Goal: Task Accomplishment & Management: Complete application form

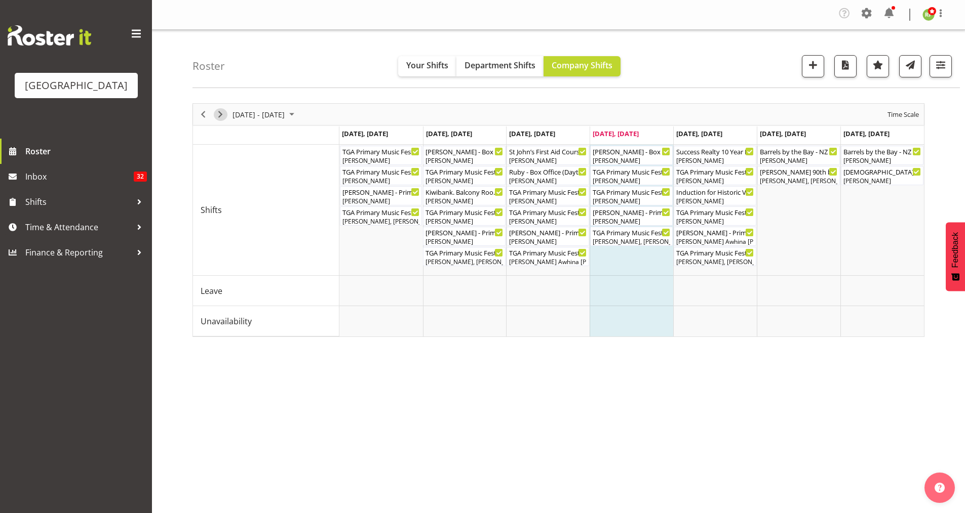
click at [223, 111] on span "Next" at bounding box center [220, 114] width 12 height 13
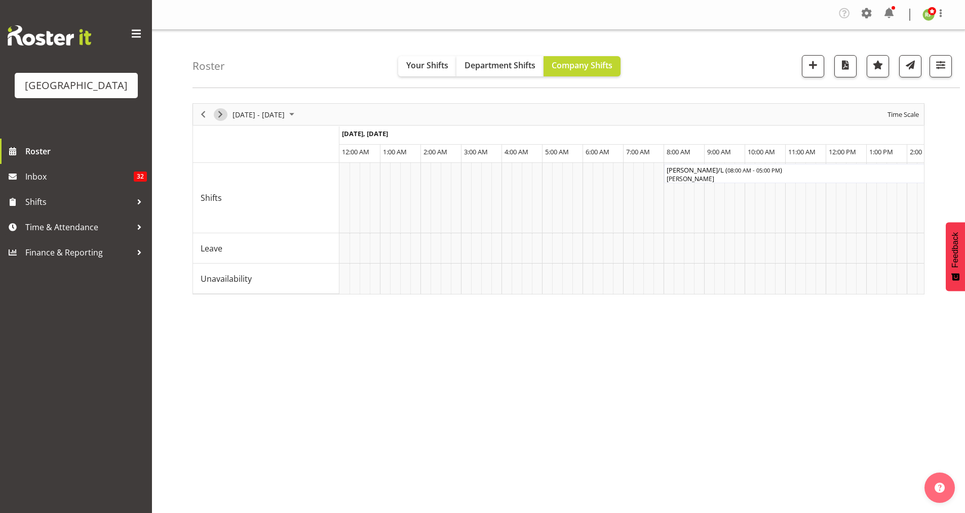
click at [219, 111] on span "Next" at bounding box center [220, 114] width 12 height 13
click at [899, 121] on span "Time Scale" at bounding box center [902, 114] width 33 height 13
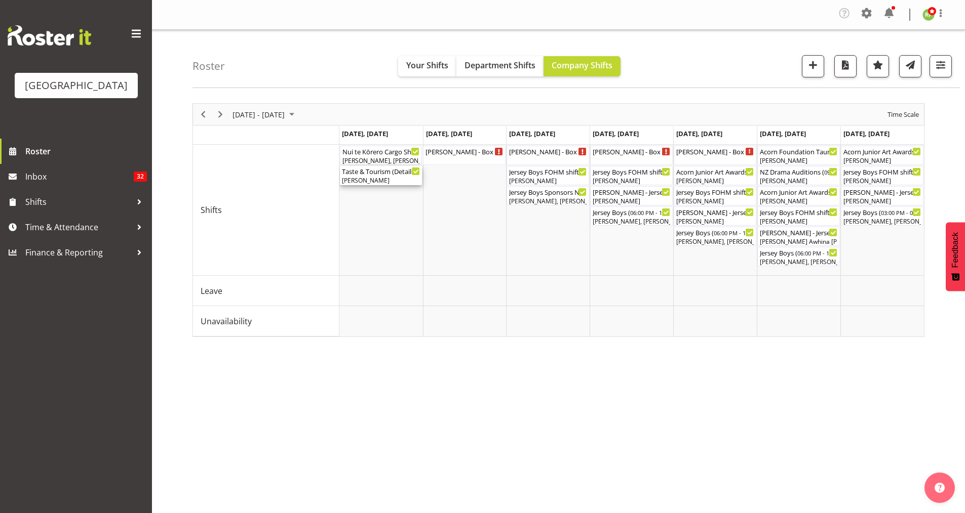
click at [357, 179] on div "[PERSON_NAME]" at bounding box center [381, 180] width 78 height 9
click at [0, 0] on div at bounding box center [0, 0] width 0 height 0
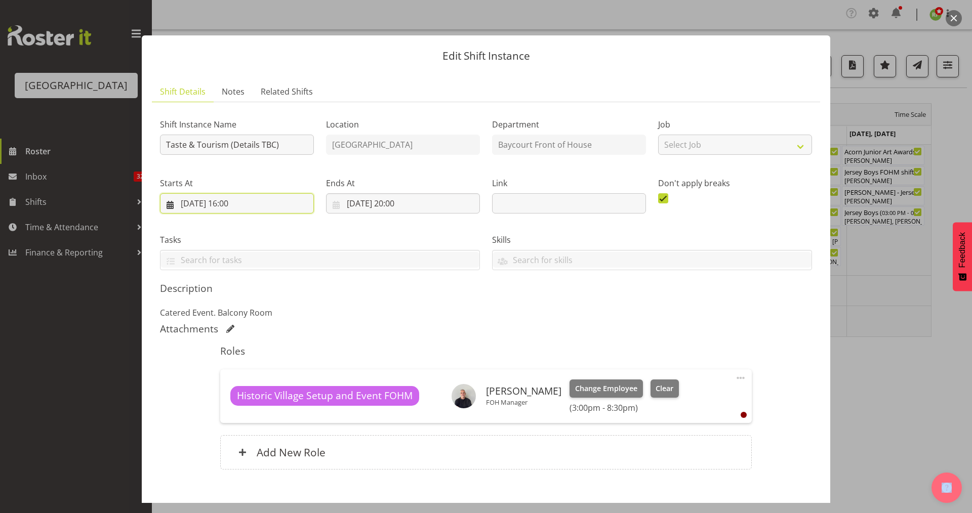
click at [237, 203] on input "[DATE] 16:00" at bounding box center [237, 203] width 154 height 20
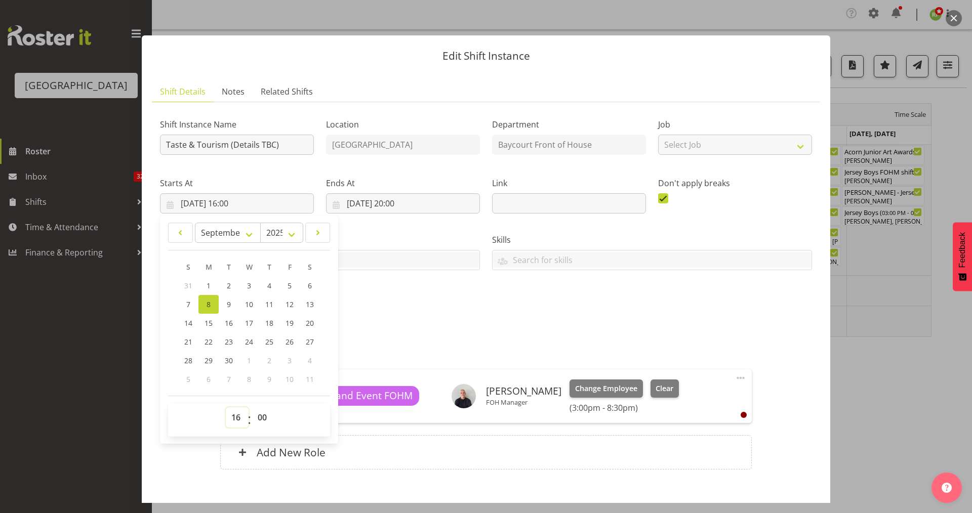
click at [237, 417] on select "00 01 02 03 04 05 06 07 08 09 10 11 12 13 14 15 16 17 18 19 20 21 22 23" at bounding box center [237, 418] width 23 height 20
select select "15"
click at [226, 408] on select "00 01 02 03 04 05 06 07 08 09 10 11 12 13 14 15 16 17 18 19 20 21 22 23" at bounding box center [237, 418] width 23 height 20
type input "[DATE] 15:00"
click at [457, 319] on div "Shift Instance Name Taste & Tourism (Details TBC) Location [GEOGRAPHIC_DATA] Ba…" at bounding box center [486, 296] width 652 height 372
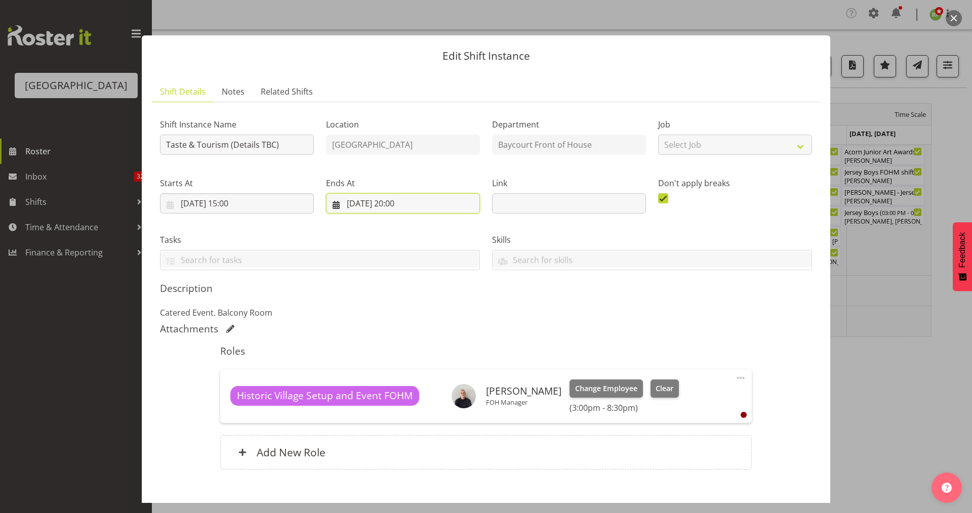
click at [405, 205] on input "[DATE] 20:00" at bounding box center [403, 203] width 154 height 20
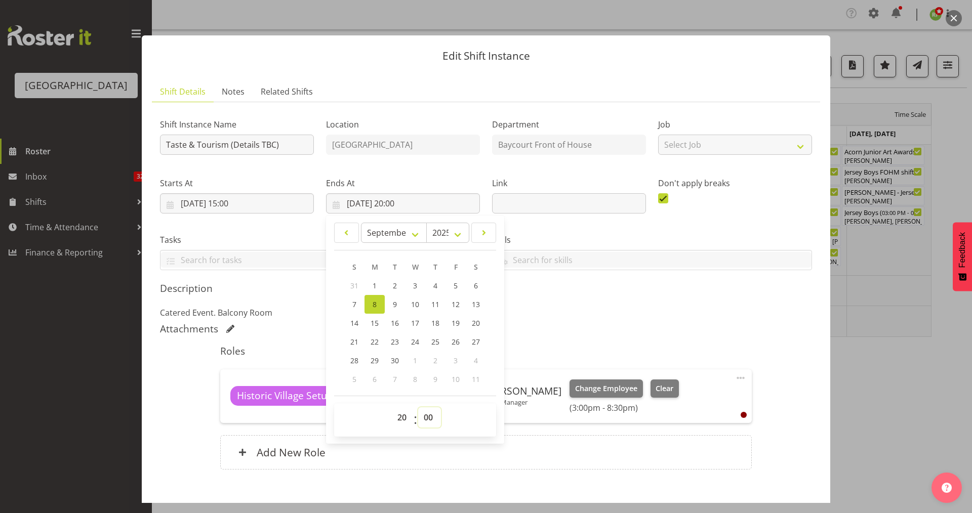
click at [423, 415] on select "00 01 02 03 04 05 06 07 08 09 10 11 12 13 14 15 16 17 18 19 20 21 22 23 24 25 2…" at bounding box center [429, 418] width 23 height 20
select select "30"
click at [418, 408] on select "00 01 02 03 04 05 06 07 08 09 10 11 12 13 14 15 16 17 18 19 20 21 22 23 24 25 2…" at bounding box center [429, 418] width 23 height 20
type input "[DATE] 20:30"
click at [613, 345] on h5 "Roles" at bounding box center [485, 351] width 531 height 12
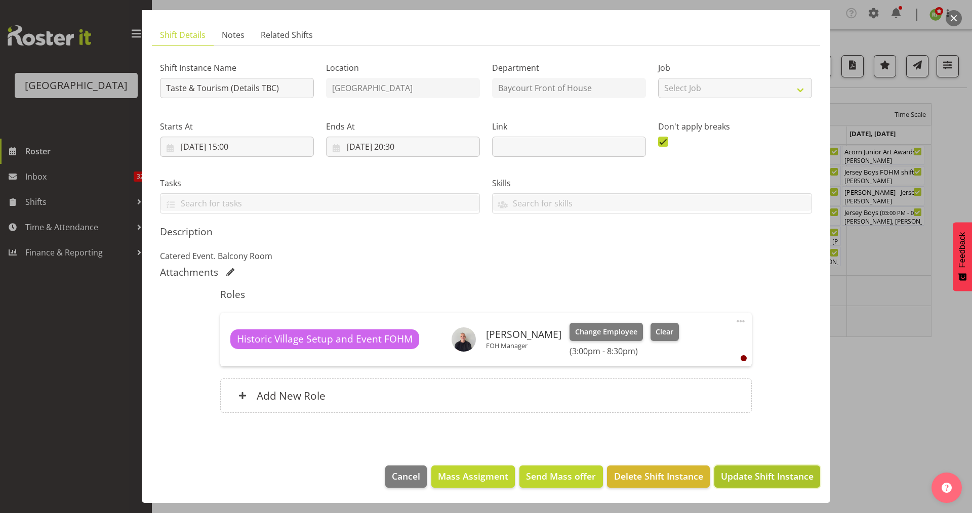
click at [762, 478] on span "Update Shift Instance" at bounding box center [767, 476] width 93 height 13
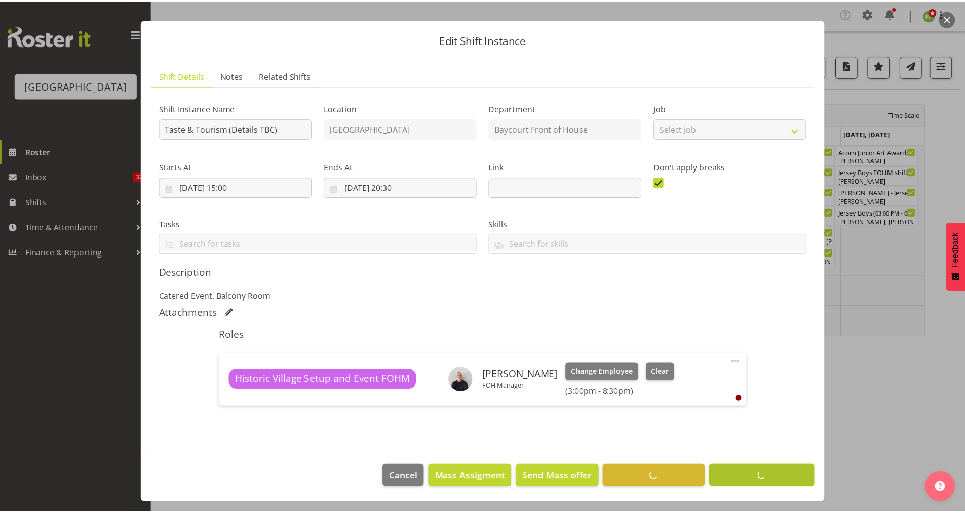
scroll to position [16, 0]
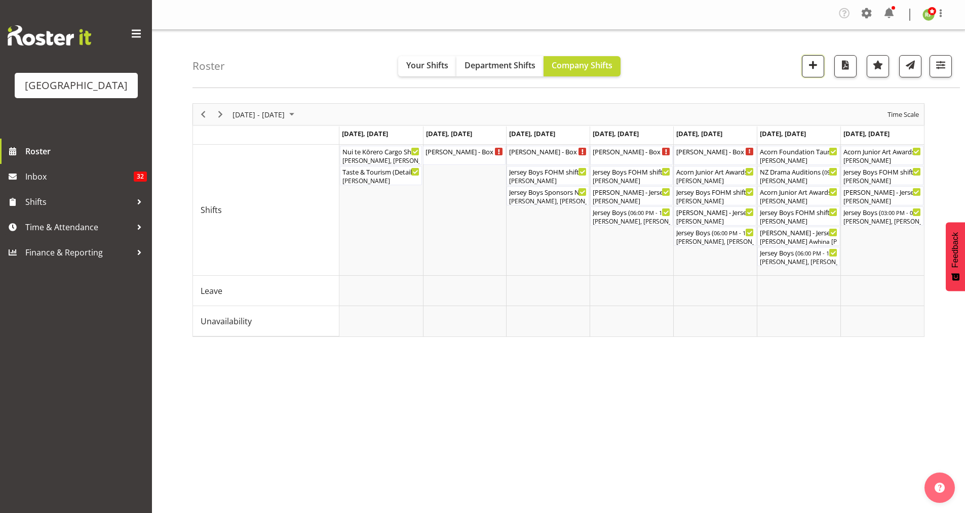
click at [811, 56] on button "button" at bounding box center [813, 66] width 22 height 22
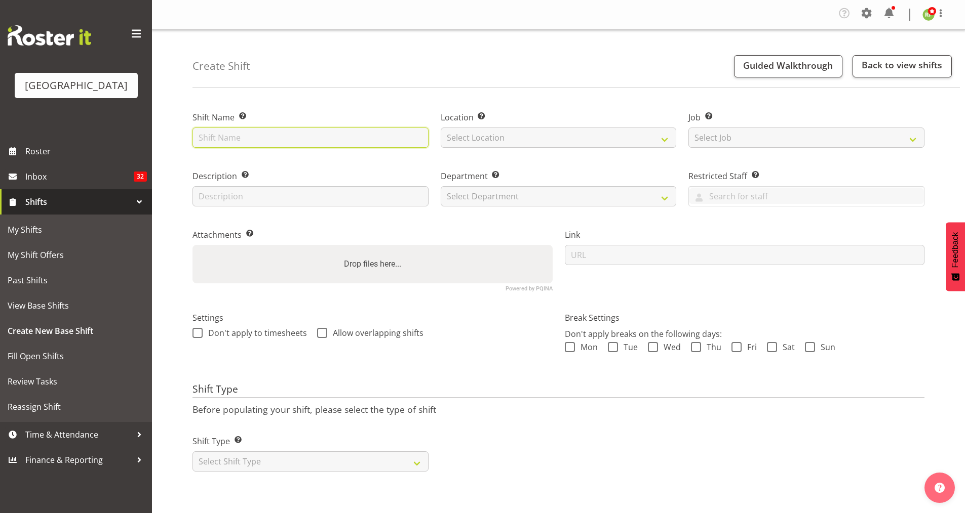
click at [273, 136] on input "text" at bounding box center [310, 138] width 236 height 20
type input "TCC Spaces and Places. Balcony Room"
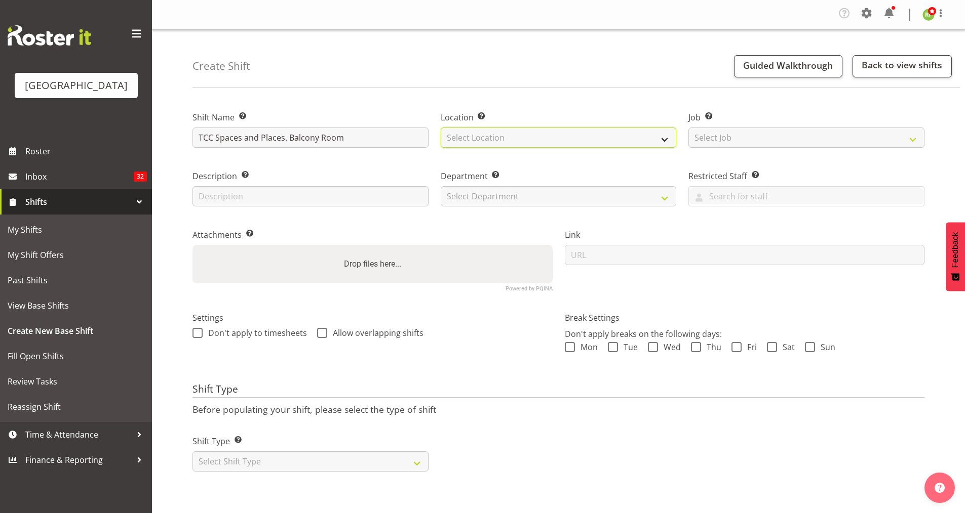
click at [553, 137] on select "Select Location Baycourt Community and Arts Centre Cargo Shed Historic Village" at bounding box center [558, 138] width 236 height 20
select select "1118"
click at [440, 128] on select "Select Location Baycourt Community and Arts Centre Cargo Shed Historic Village" at bounding box center [558, 138] width 236 height 20
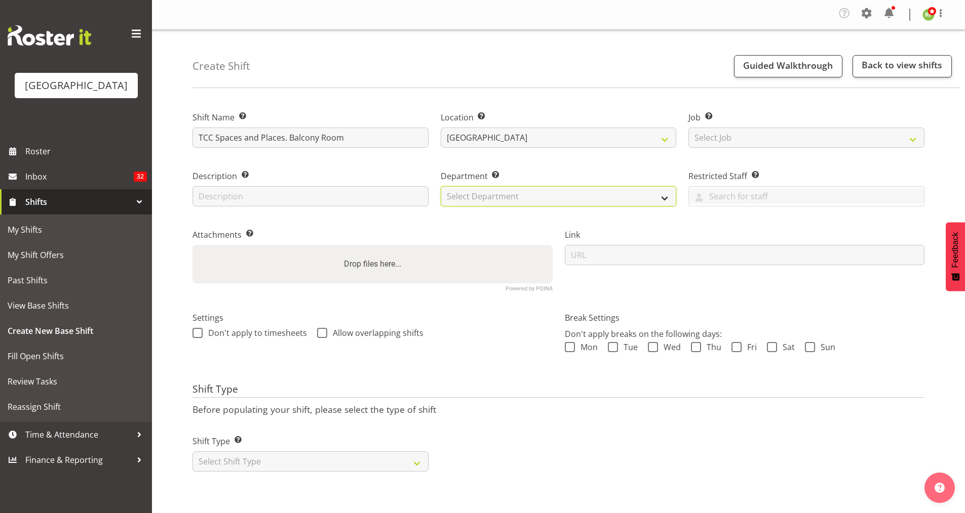
click at [485, 195] on select "Select Department Baycourt Box Office Baycourt Front of House Baycourt Technica…" at bounding box center [558, 196] width 236 height 20
select select "791"
click at [440, 186] on select "Select Department Baycourt Box Office Baycourt Front of House Baycourt Technica…" at bounding box center [558, 196] width 236 height 20
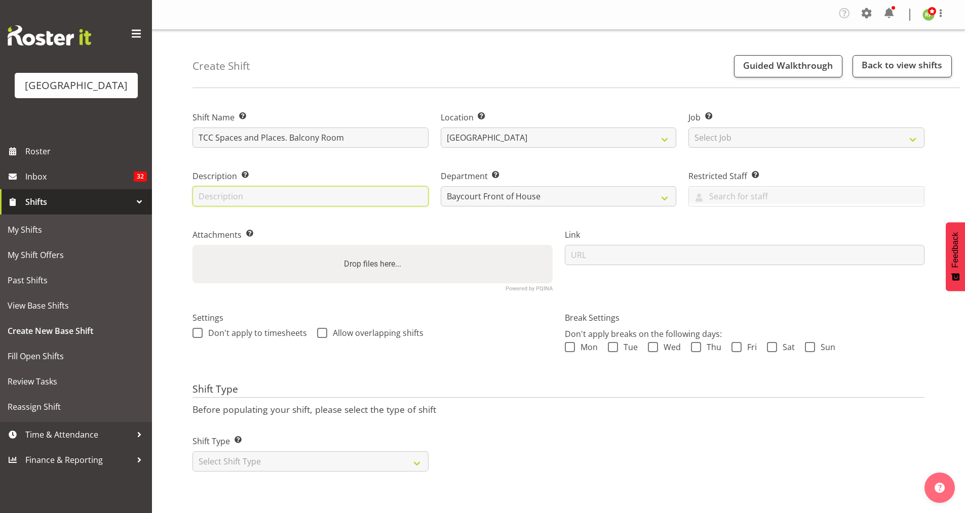
click at [238, 196] on input "text" at bounding box center [310, 196] width 236 height 20
click at [398, 218] on div "Attachments Add any relevant attachments to the shift (e.g. Health & Safety Pla…" at bounding box center [372, 256] width 372 height 83
drag, startPoint x: 426, startPoint y: 252, endPoint x: 284, endPoint y: 224, distance: 144.6
click at [284, 224] on div "Attachments Add any relevant attachments to the shift (e.g. Health & Safety Pla…" at bounding box center [372, 256] width 372 height 83
click at [256, 199] on input "Balcony Room" at bounding box center [310, 196] width 236 height 20
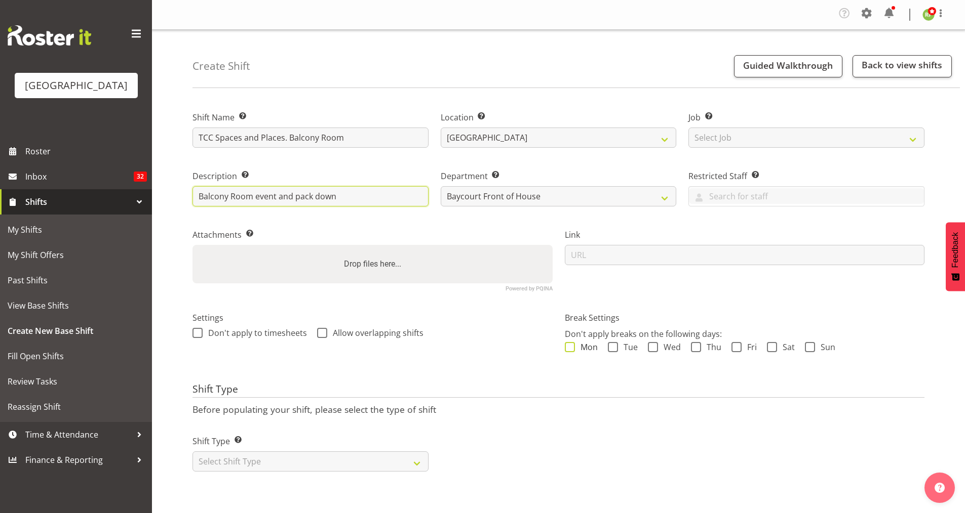
type input "Balcony Room event and pack down"
click at [573, 351] on span at bounding box center [570, 347] width 10 height 10
click at [571, 351] on input "Mon" at bounding box center [568, 347] width 7 height 7
checkbox input "true"
click at [608, 346] on span at bounding box center [613, 347] width 10 height 10
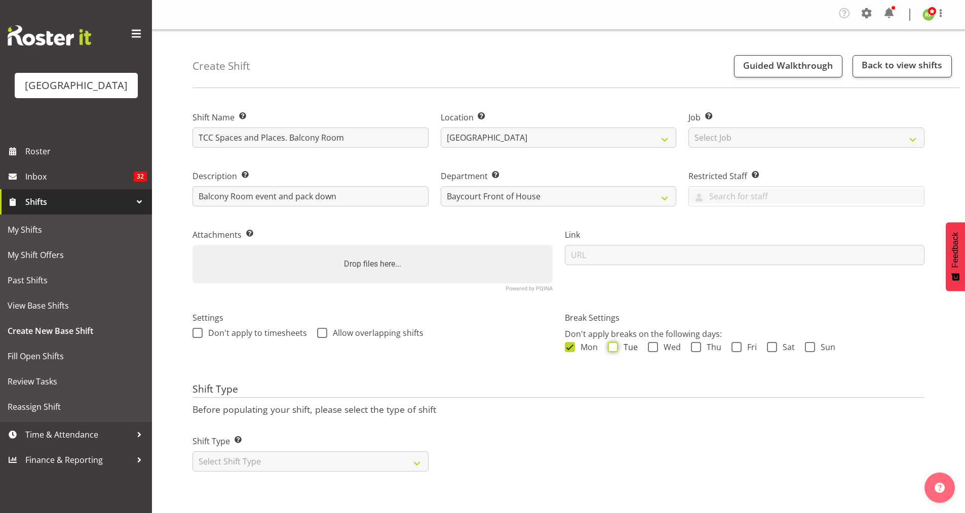
click at [608, 346] on input "Tue" at bounding box center [611, 347] width 7 height 7
checkbox input "true"
click at [644, 345] on div "Mon Tue Wed Thu Fri Sat Sun" at bounding box center [745, 348] width 360 height 13
click at [652, 347] on span at bounding box center [653, 347] width 10 height 10
click at [652, 347] on input "Wed" at bounding box center [651, 347] width 7 height 7
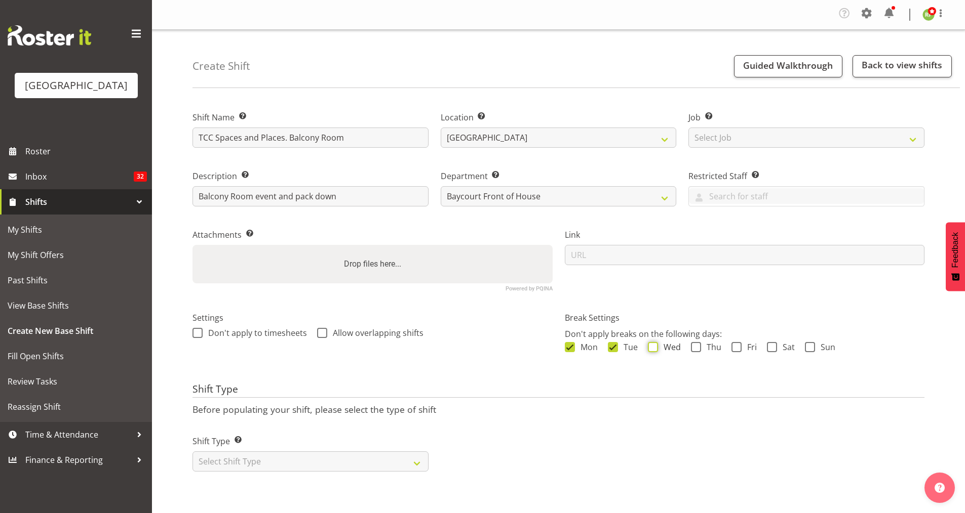
checkbox input "true"
click at [697, 346] on span at bounding box center [696, 347] width 10 height 10
click at [697, 346] on input "Thu" at bounding box center [694, 347] width 7 height 7
checkbox input "true"
click at [741, 347] on span "Fri" at bounding box center [748, 347] width 15 height 10
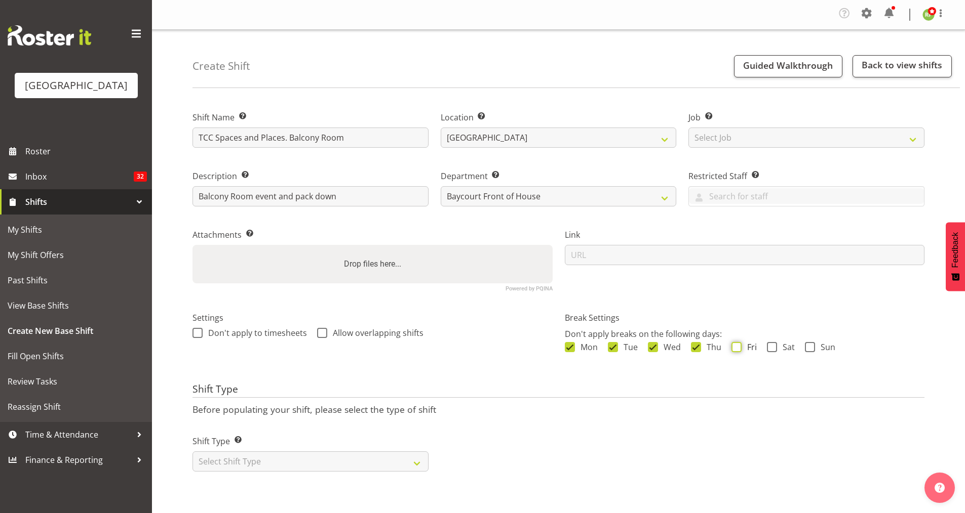
click at [738, 347] on input "Fri" at bounding box center [734, 347] width 7 height 7
checkbox input "true"
click at [773, 349] on span at bounding box center [772, 347] width 10 height 10
click at [773, 349] on input "Sat" at bounding box center [770, 347] width 7 height 7
checkbox input "true"
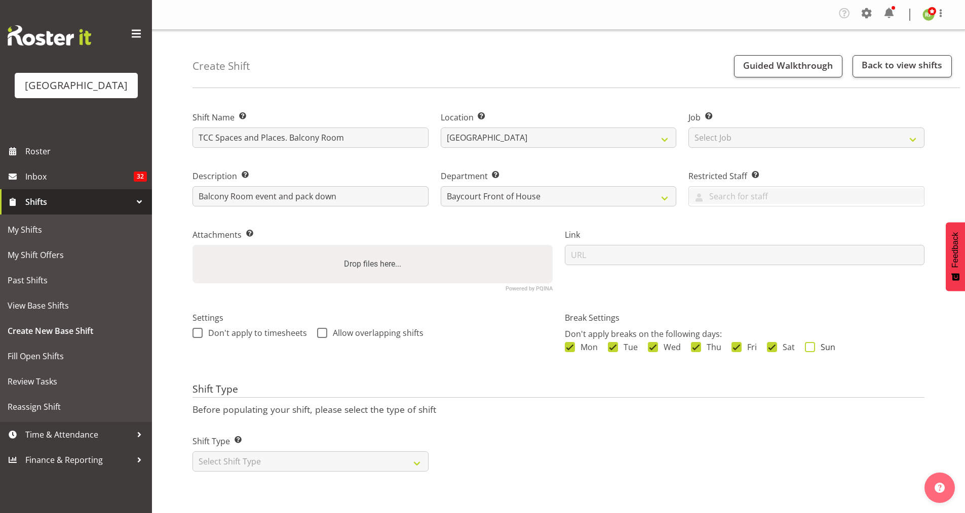
click at [810, 346] on span at bounding box center [810, 347] width 10 height 10
click at [810, 346] on input "Sun" at bounding box center [808, 347] width 7 height 7
checkbox input "true"
click at [418, 457] on select "Select Shift Type One Off Shift Recurring Shift Rotating Shift" at bounding box center [310, 462] width 236 height 20
select select "one_off"
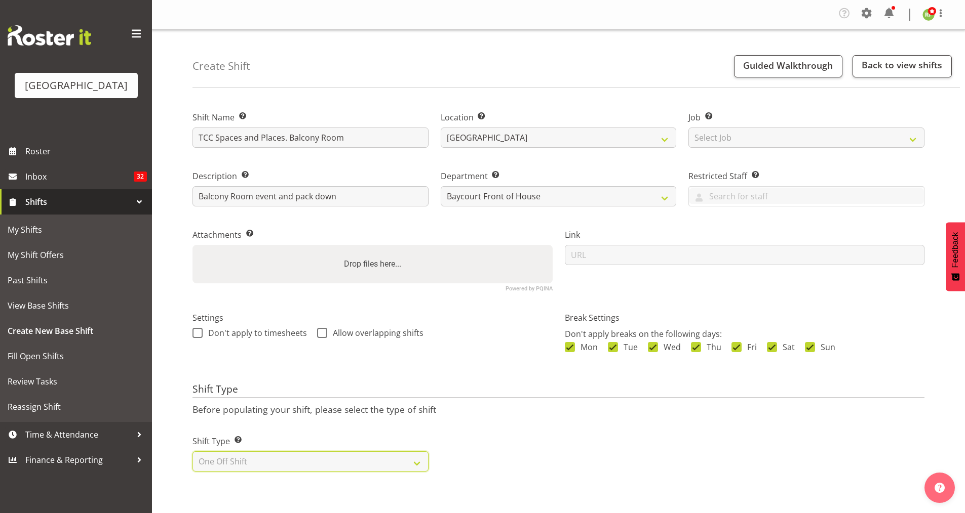
click at [192, 452] on select "Select Shift Type One Off Shift Recurring Shift Rotating Shift" at bounding box center [310, 462] width 236 height 20
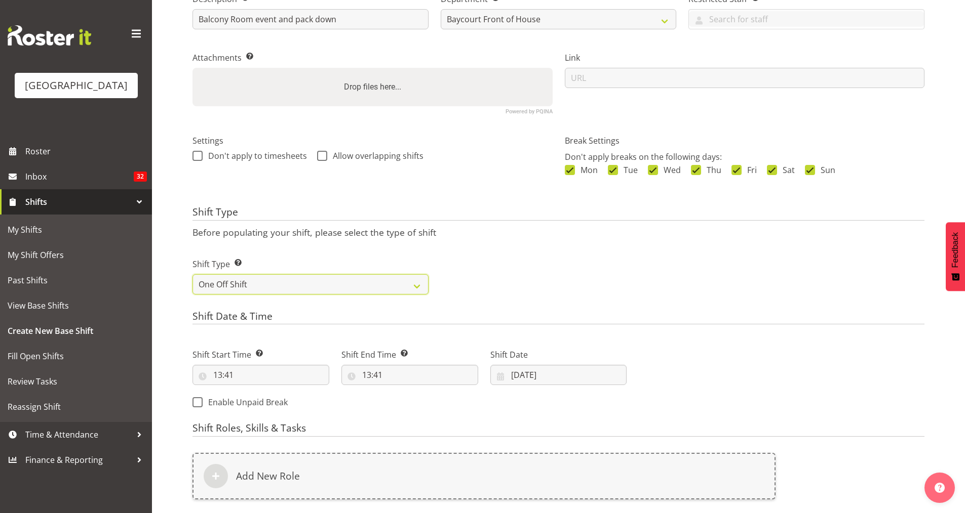
scroll to position [183, 0]
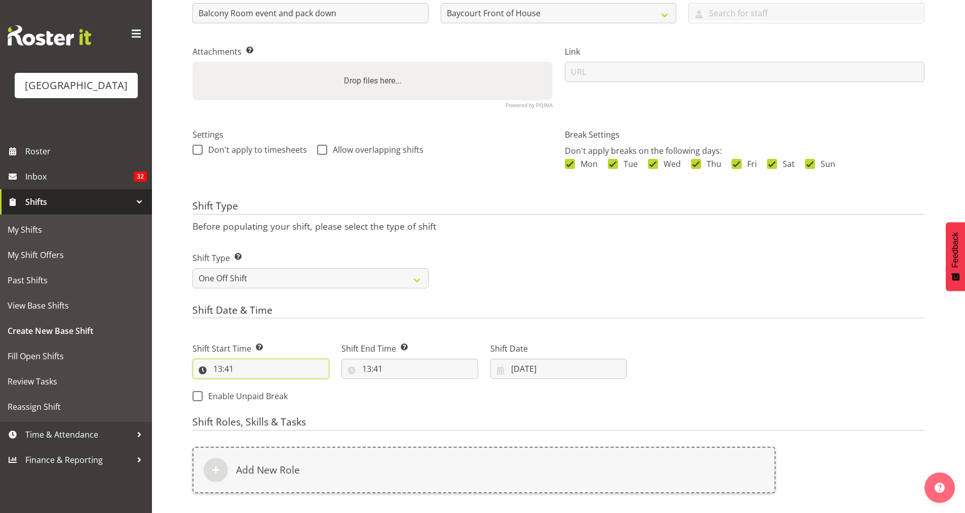
click at [246, 367] on input "13:41" at bounding box center [260, 369] width 137 height 20
click at [267, 397] on select "00 01 02 03 04 05 06 07 08 09 10 11 12 13 14 15 16 17 18 19 20 21 22 23" at bounding box center [261, 395] width 23 height 20
select select "8"
click at [250, 385] on select "00 01 02 03 04 05 06 07 08 09 10 11 12 13 14 15 16 17 18 19 20 21 22 23" at bounding box center [261, 395] width 23 height 20
type input "08:41"
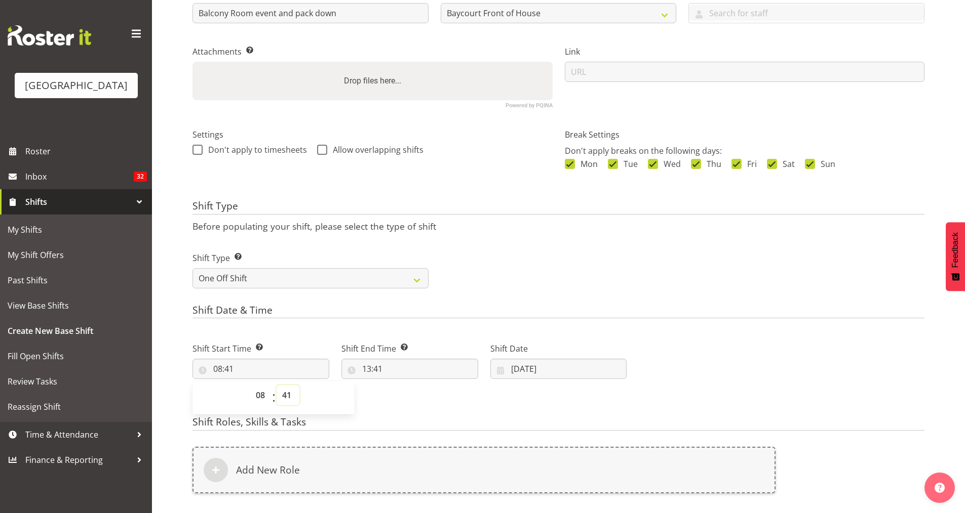
click at [291, 399] on select "00 01 02 03 04 05 06 07 08 09 10 11 12 13 14 15 16 17 18 19 20 21 22 23 24 25 2…" at bounding box center [287, 395] width 23 height 20
select select "30"
click at [379, 399] on div "Shift Start Time Set the time of the day you wish this shift to start 08:41 00 …" at bounding box center [409, 370] width 446 height 82
type input "08:30"
click at [383, 366] on input "13:41" at bounding box center [409, 369] width 137 height 20
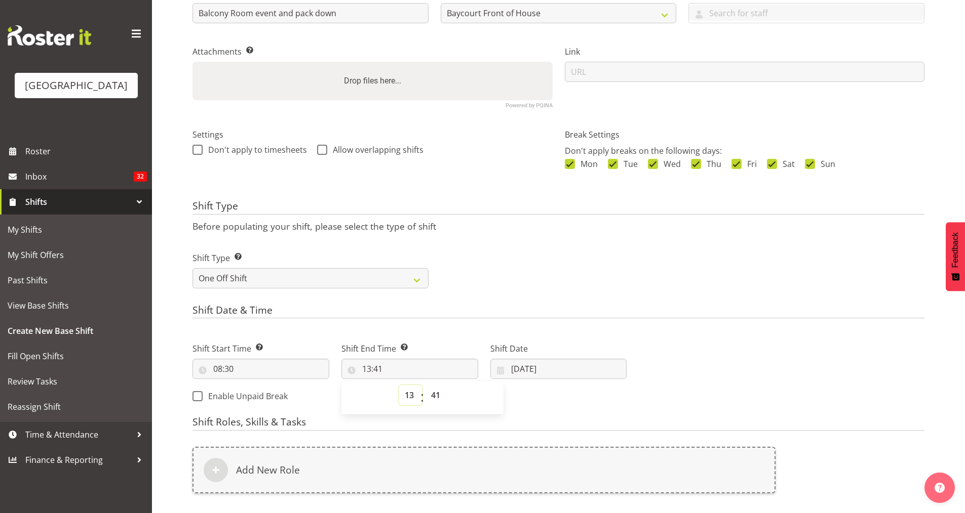
click at [408, 397] on select "00 01 02 03 04 05 06 07 08 09 10 11 12 13 14 15 16 17 18 19 20 21 22 23" at bounding box center [410, 395] width 23 height 20
select select "16"
click at [399, 385] on select "00 01 02 03 04 05 06 07 08 09 10 11 12 13 14 15 16 17 18 19 20 21 22 23" at bounding box center [410, 395] width 23 height 20
type input "16:41"
click at [435, 397] on select "00 01 02 03 04 05 06 07 08 09 10 11 12 13 14 15 16 17 18 19 20 21 22 23 24 25 2…" at bounding box center [436, 395] width 23 height 20
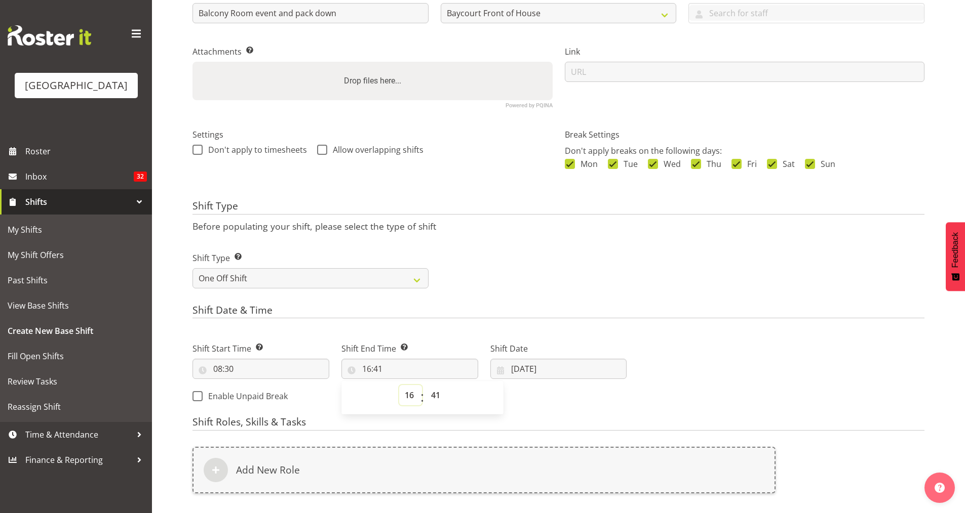
click at [407, 397] on select "00 01 02 03 04 05 06 07 08 09 10 11 12 13 14 15 16 17 18 19 20 21 22 23" at bounding box center [410, 395] width 23 height 20
select select "17"
click at [442, 400] on select "00 01 02 03 04 05 06 07 08 09 10 11 12 13 14 15 16 17 18 19 20 21 22 23 24 25 2…" at bounding box center [436, 395] width 23 height 20
type input "17:41"
select select "0"
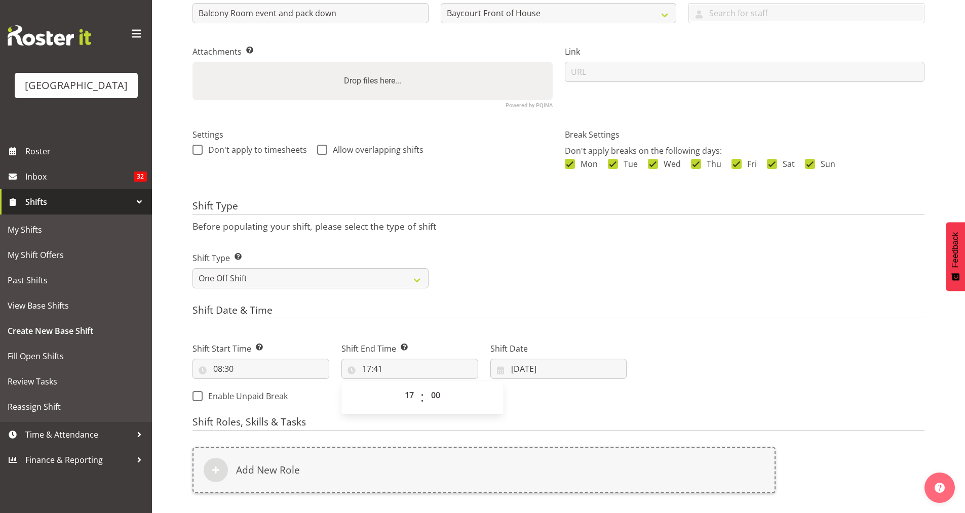
click at [543, 327] on div "Shift Date & Time Shift Start Time Set the time of the day you wish this shift …" at bounding box center [558, 358] width 732 height 106
type input "17:00"
click at [548, 365] on input "28/08/2025" at bounding box center [558, 369] width 137 height 20
click at [630, 399] on span at bounding box center [632, 398] width 10 height 12
select select "8"
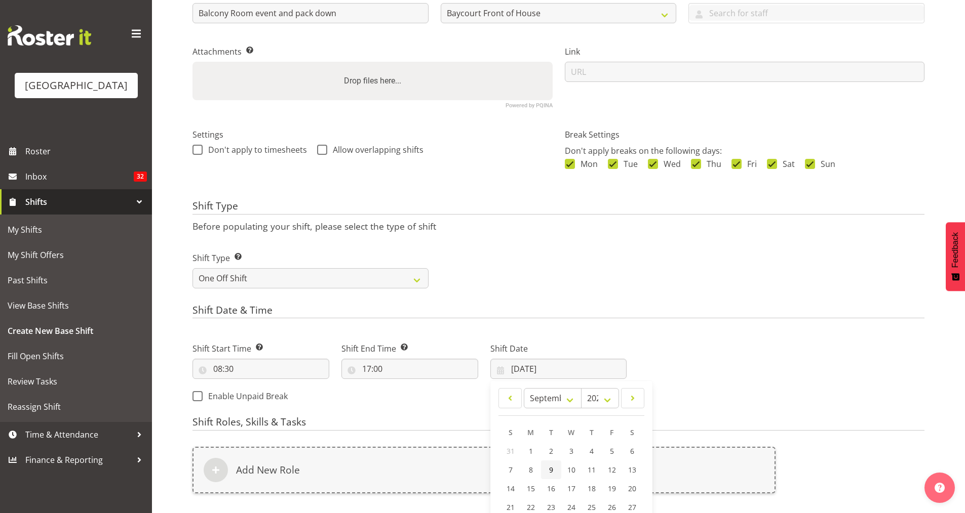
click at [551, 469] on span "9" at bounding box center [551, 470] width 4 height 10
type input "09/09/2025"
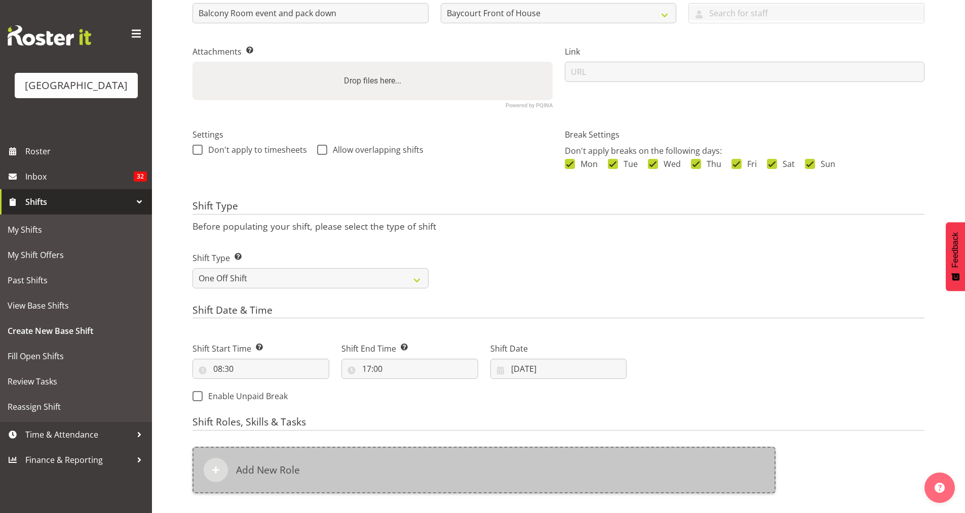
click at [378, 460] on div "Add New Role" at bounding box center [483, 470] width 583 height 47
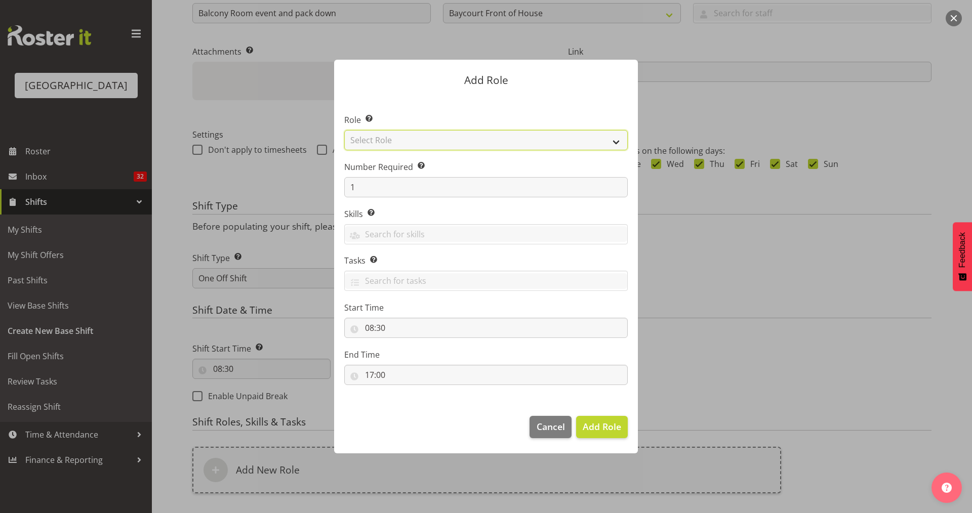
click at [532, 141] on select "Select Role Audio Bar Bar Runner Bar Training Box Office Cargo Shed Venue Rep C…" at bounding box center [486, 140] width 284 height 20
select select "1349"
click at [344, 130] on select "Select Role Audio Bar Bar Runner Bar Training Box Office Cargo Shed Venue Rep C…" at bounding box center [486, 140] width 284 height 20
click at [611, 424] on span "Add Role" at bounding box center [602, 427] width 38 height 12
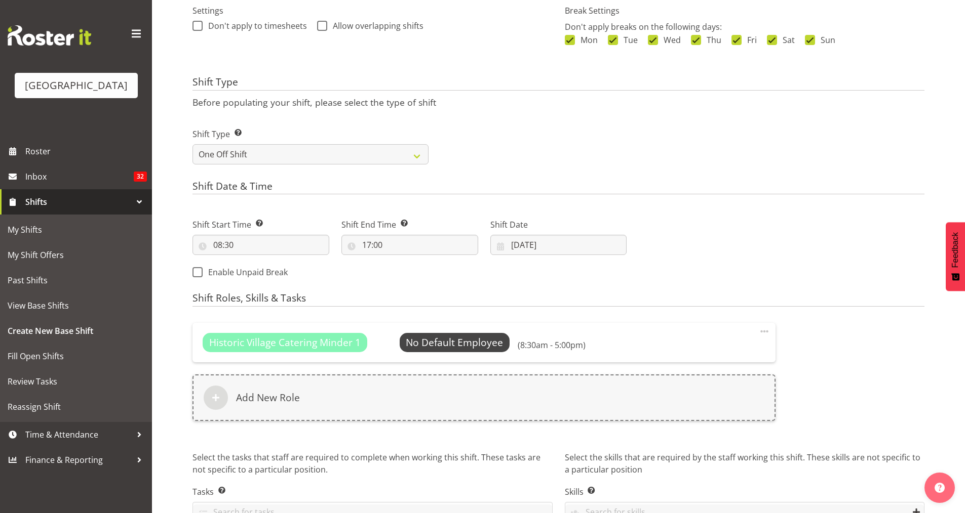
scroll to position [367, 0]
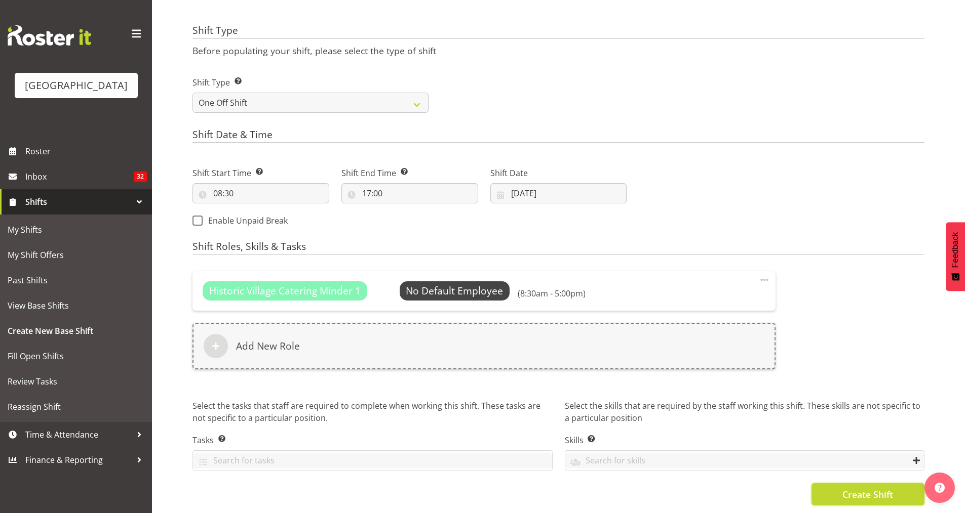
click at [854, 488] on span "Create Shift" at bounding box center [867, 494] width 51 height 13
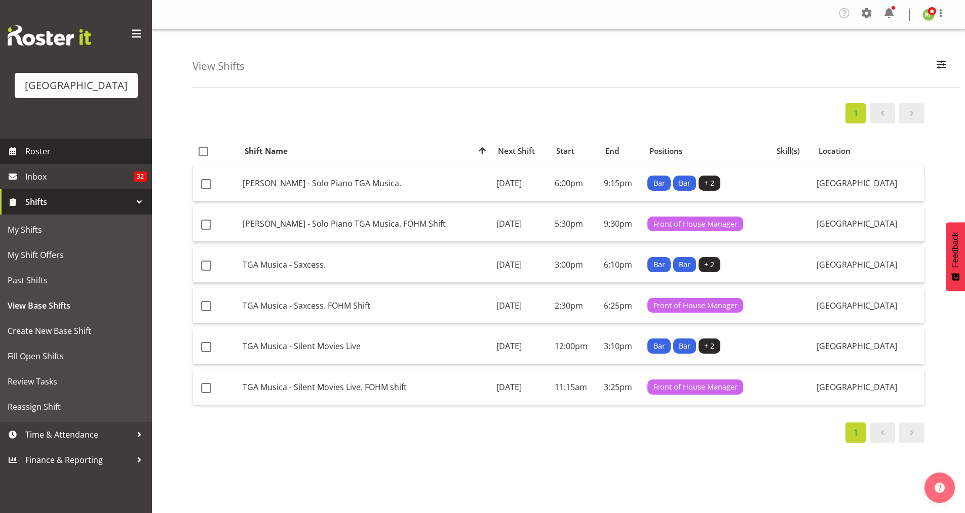
click at [41, 159] on span "Roster" at bounding box center [86, 151] width 122 height 15
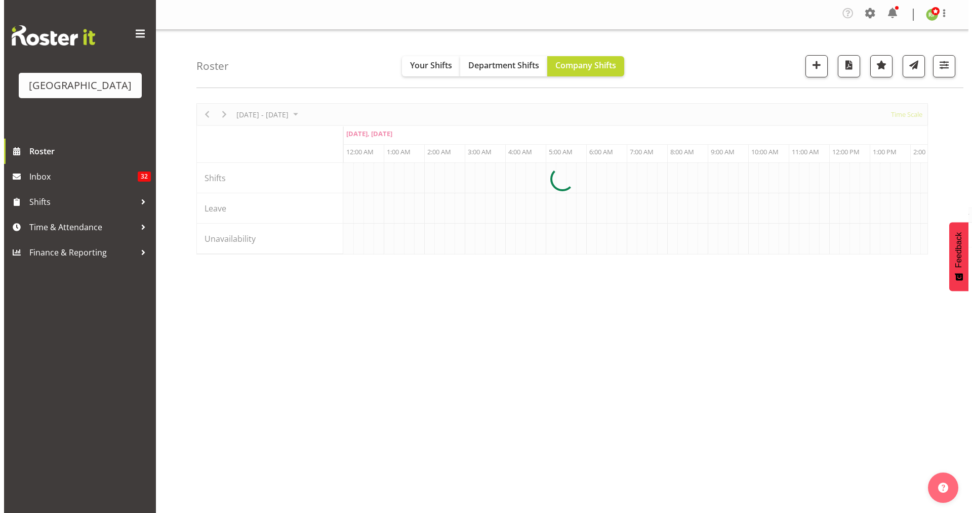
scroll to position [0, 2916]
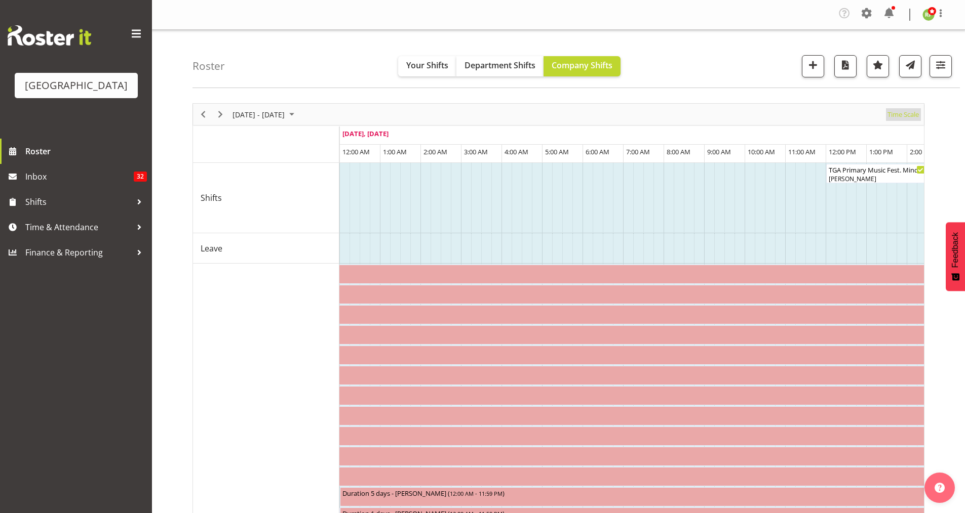
click at [896, 114] on span "Time Scale" at bounding box center [902, 114] width 33 height 13
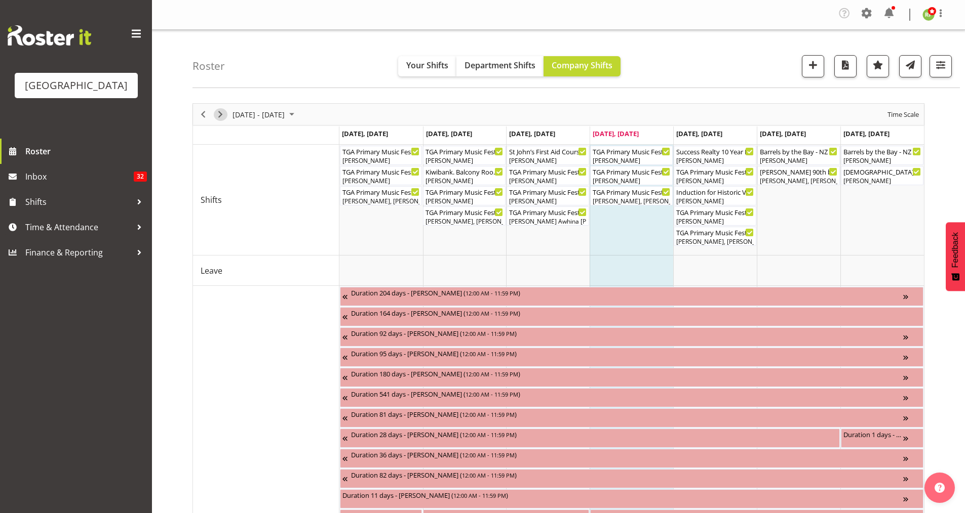
click at [217, 116] on span "Next" at bounding box center [220, 114] width 12 height 13
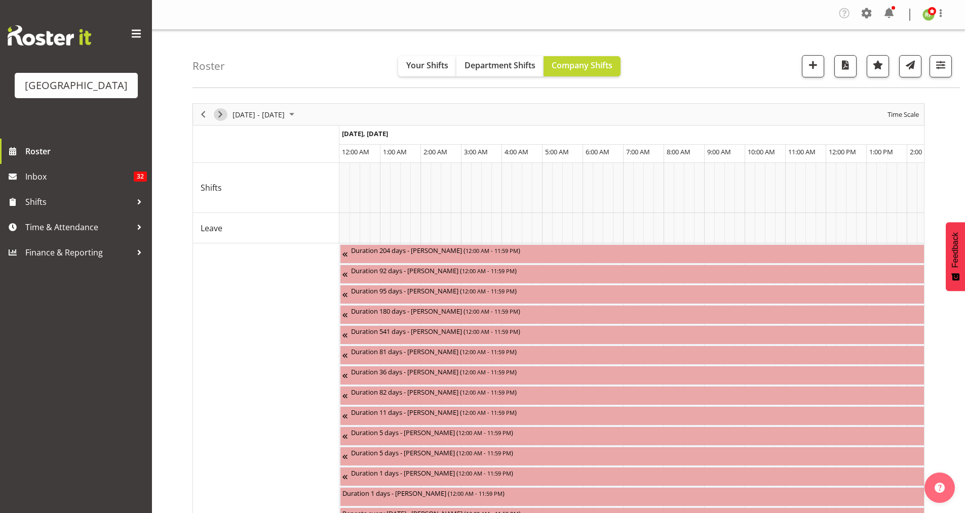
click at [217, 116] on span "Next" at bounding box center [220, 114] width 12 height 13
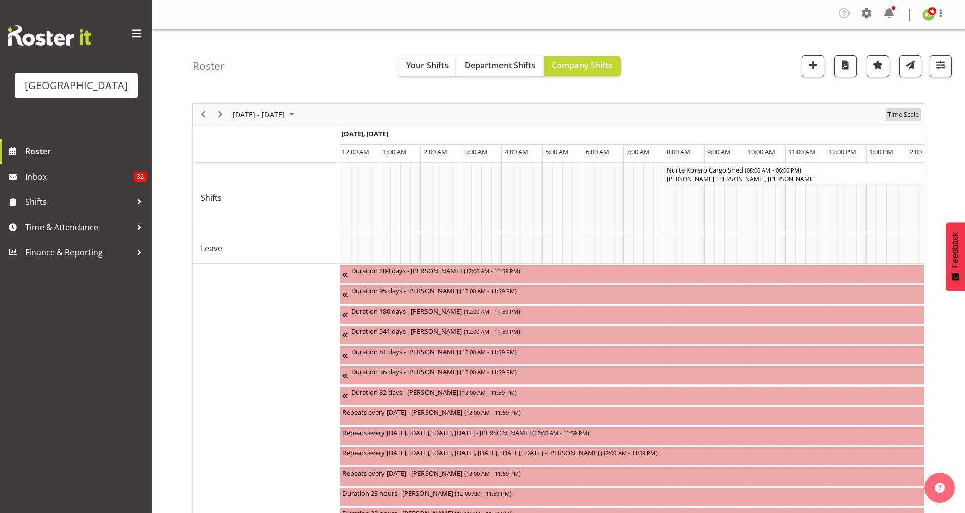
click at [908, 115] on span "Time Scale" at bounding box center [902, 114] width 33 height 13
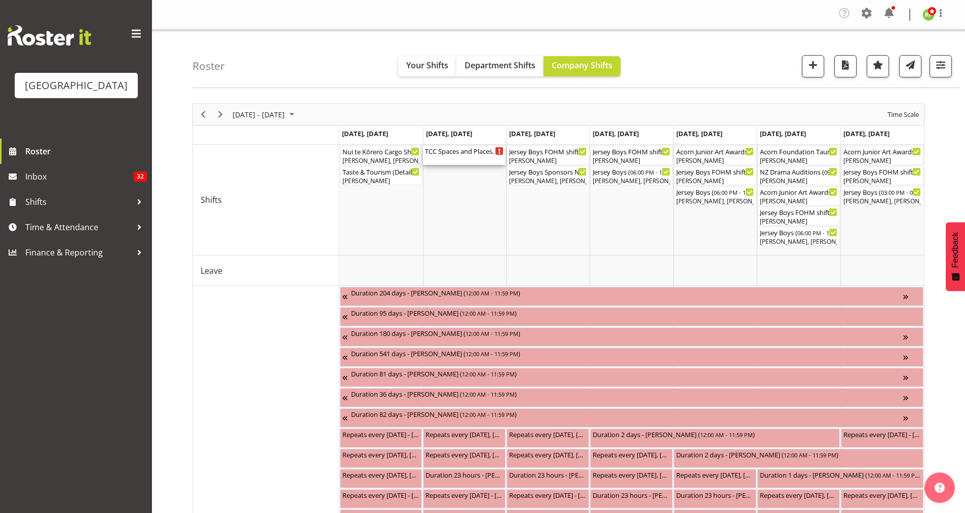
click at [454, 155] on div "TCC Spaces and Places. Balcony Room ( 08:30 AM - 05:00 PM )" at bounding box center [464, 151] width 78 height 10
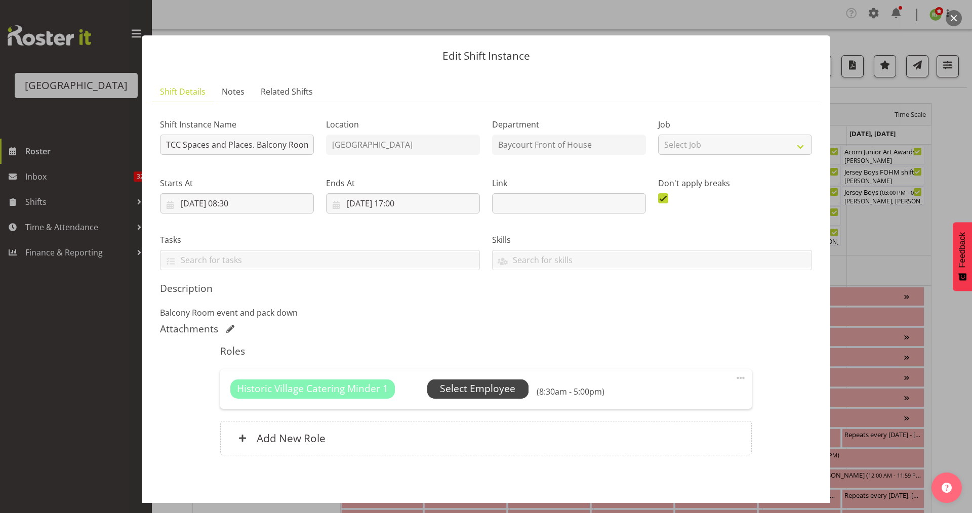
click at [471, 386] on span "Select Employee" at bounding box center [477, 389] width 75 height 15
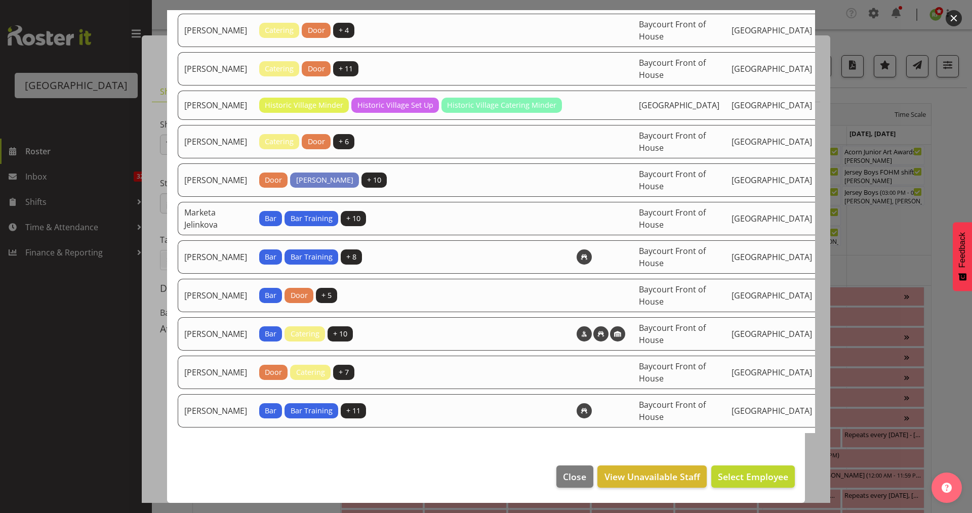
scroll to position [415, 0]
click at [951, 19] on button "button" at bounding box center [954, 18] width 16 height 16
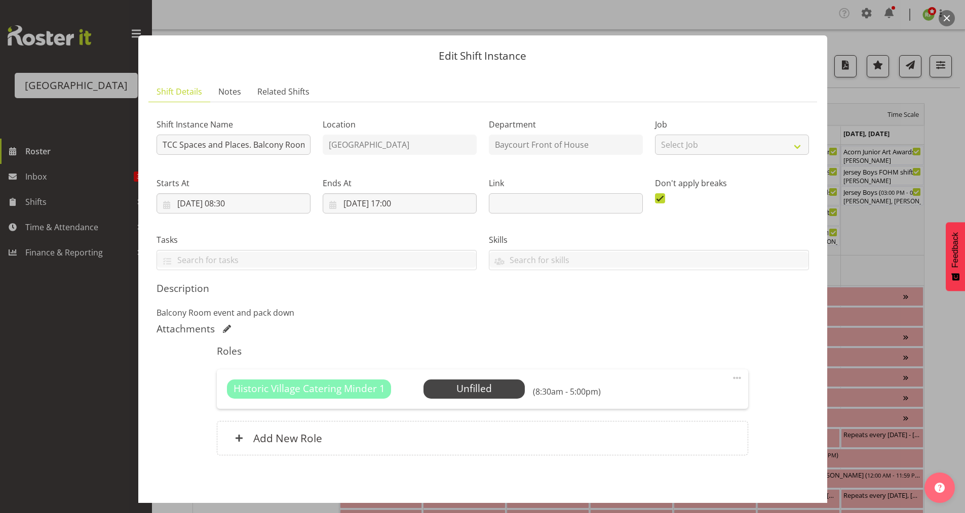
click at [949, 17] on button "button" at bounding box center [946, 18] width 16 height 16
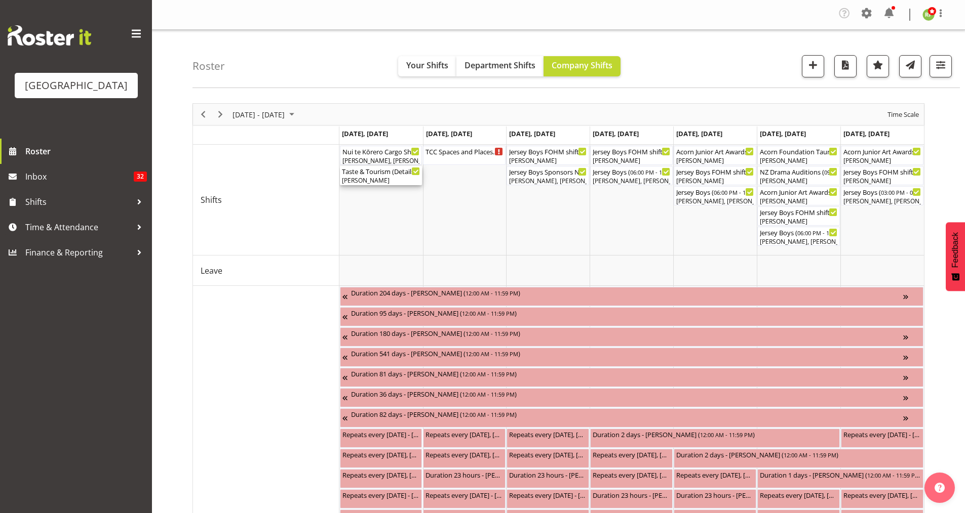
click at [374, 178] on div "[PERSON_NAME]" at bounding box center [381, 180] width 78 height 9
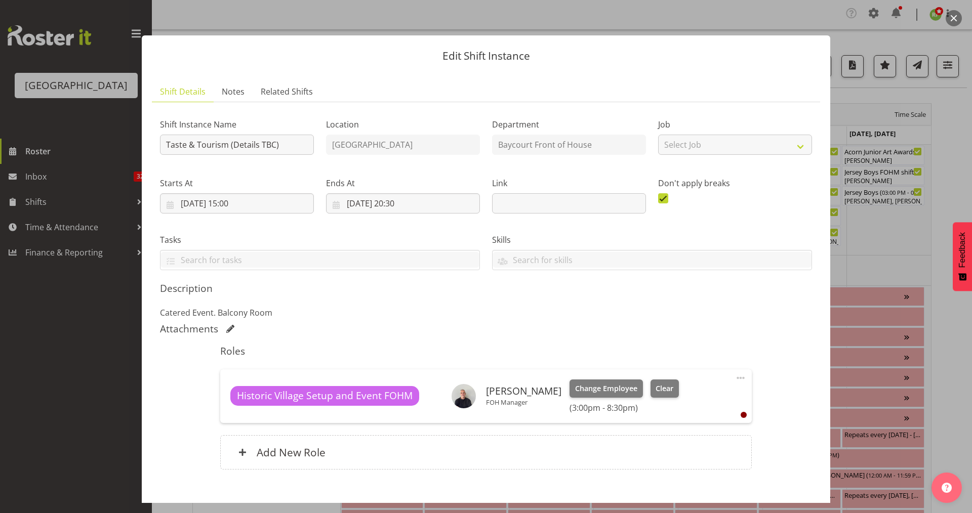
click at [953, 10] on button "button" at bounding box center [954, 18] width 16 height 16
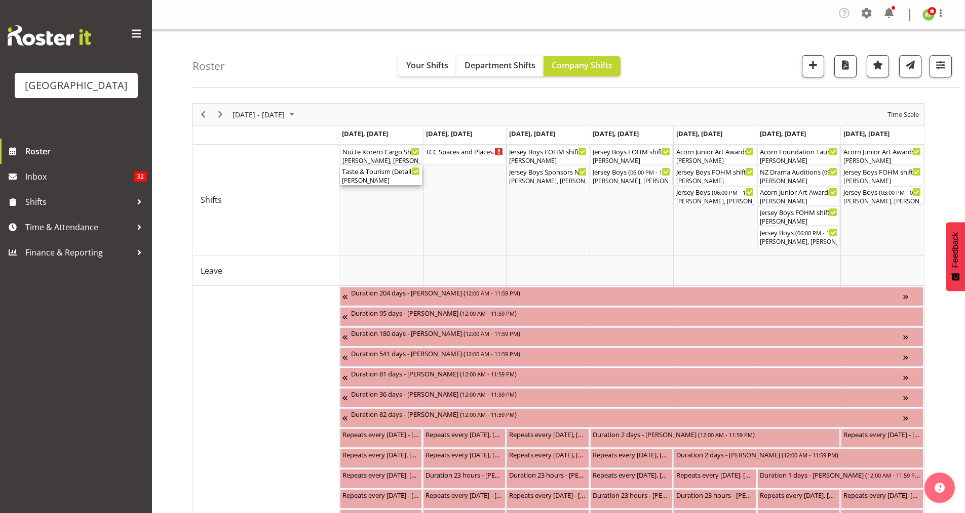
click at [380, 181] on div "[PERSON_NAME]" at bounding box center [381, 180] width 78 height 9
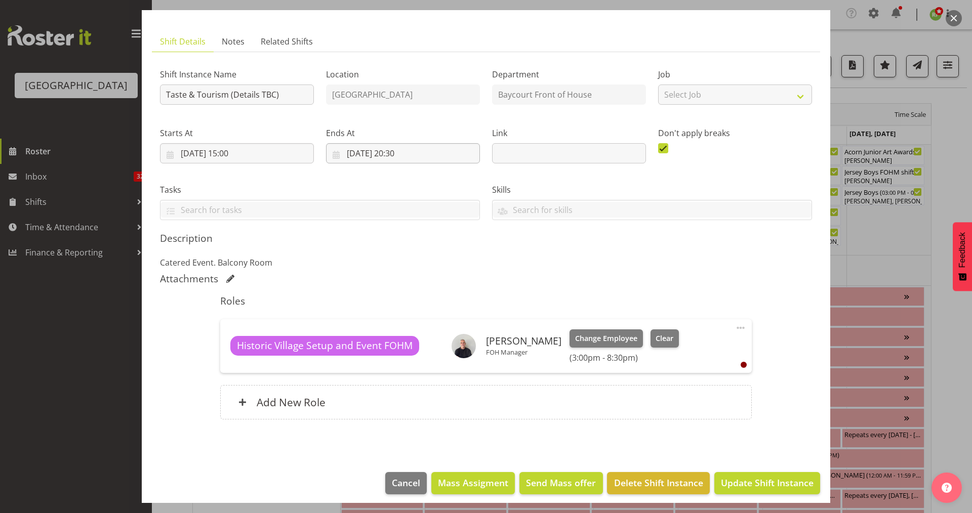
scroll to position [51, 0]
click at [740, 489] on span "Update Shift Instance" at bounding box center [767, 482] width 93 height 13
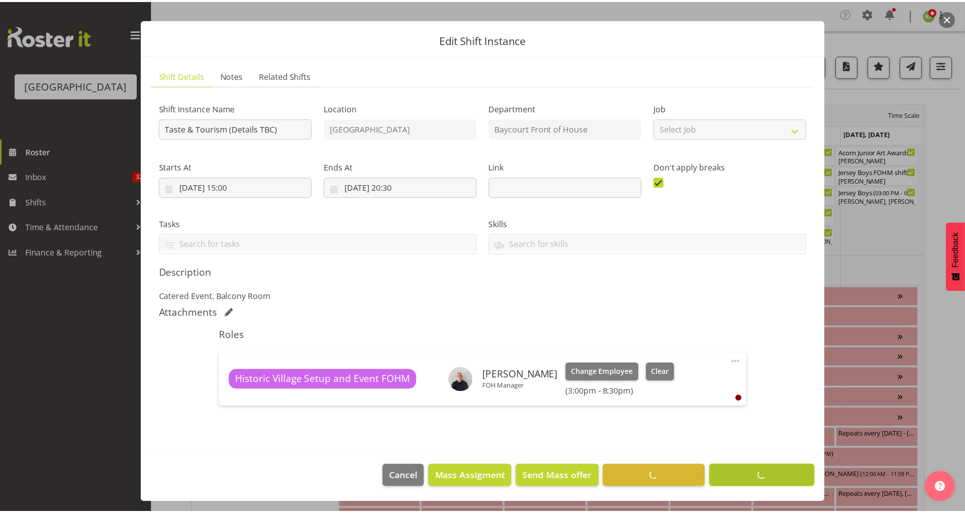
scroll to position [16, 0]
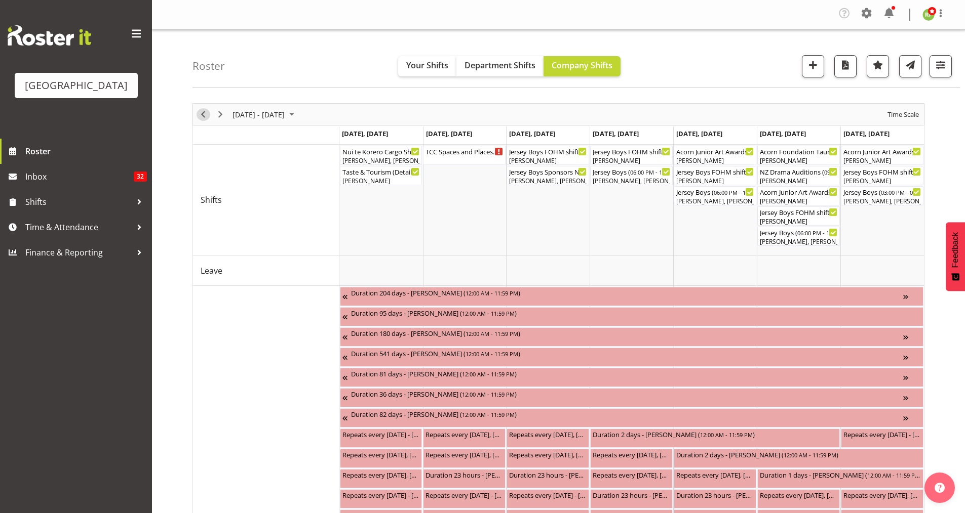
click at [203, 117] on span "Previous" at bounding box center [203, 114] width 12 height 13
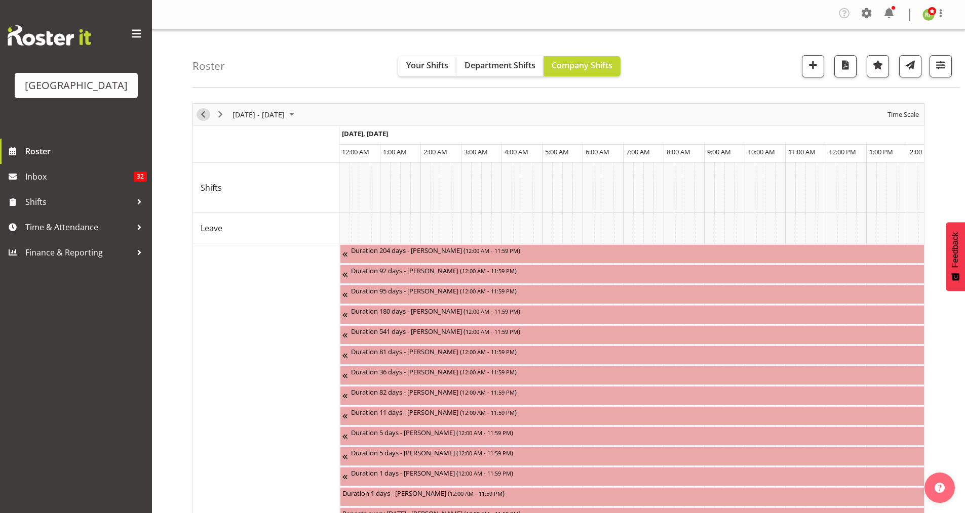
click at [202, 112] on span "Previous" at bounding box center [203, 114] width 12 height 13
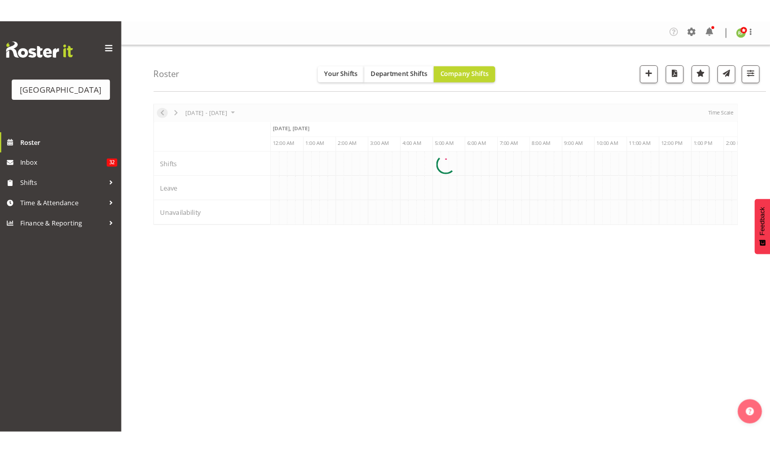
scroll to position [0, 2916]
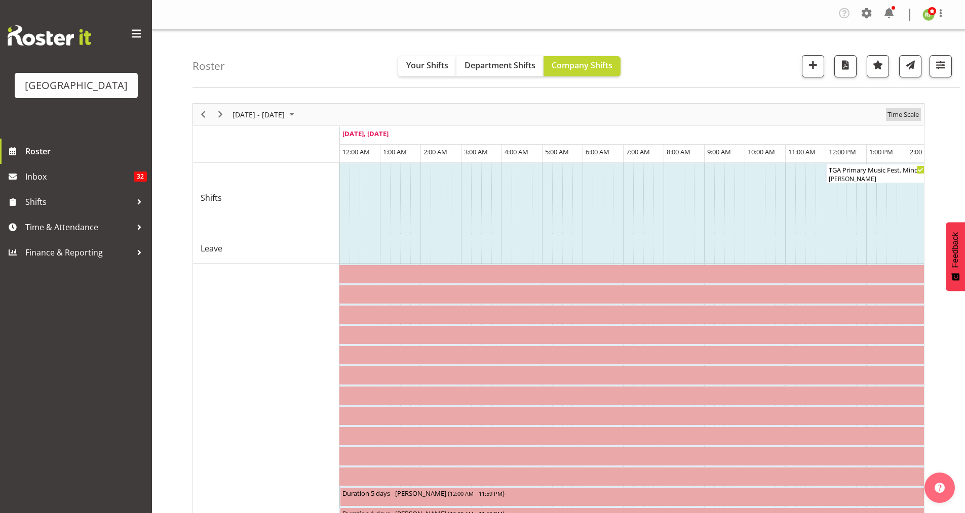
click at [907, 112] on span "Time Scale" at bounding box center [902, 114] width 33 height 13
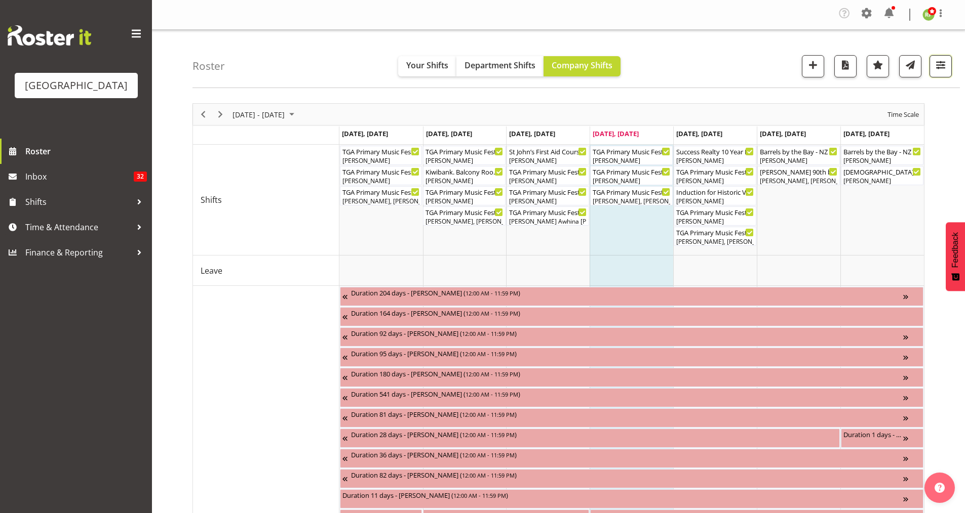
click at [938, 67] on span "button" at bounding box center [940, 64] width 13 height 13
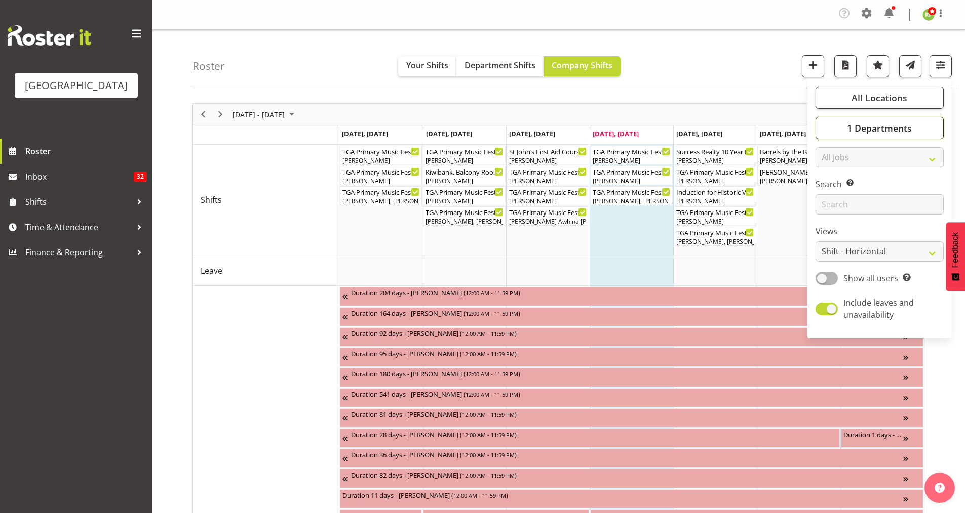
click at [868, 124] on span "1 Departments" at bounding box center [879, 128] width 65 height 12
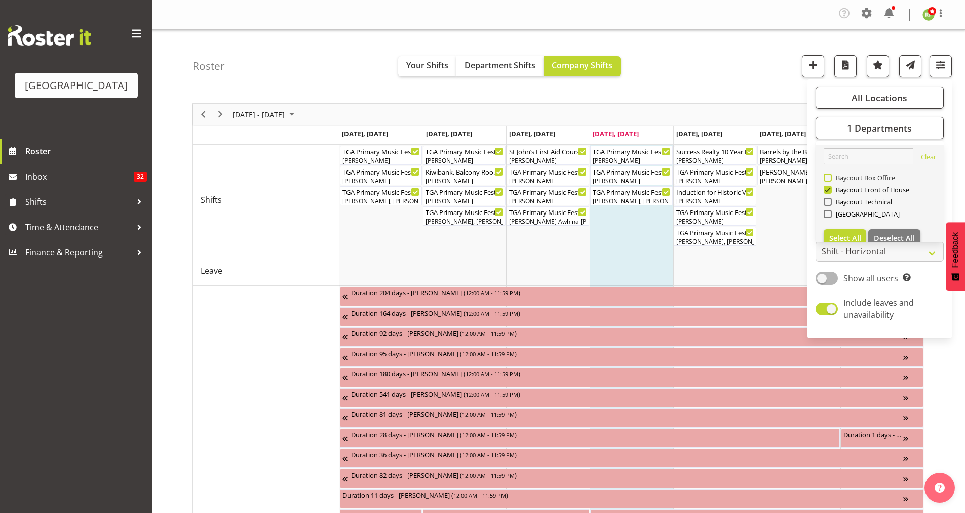
click at [829, 176] on span at bounding box center [827, 178] width 8 height 8
click at [829, 176] on input "Baycourt Box Office" at bounding box center [826, 178] width 7 height 7
checkbox input "true"
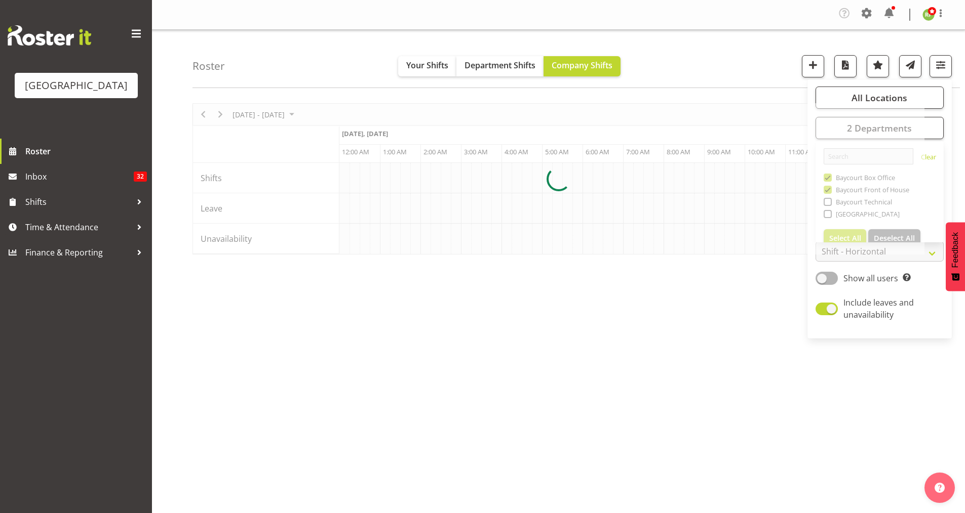
click at [755, 119] on div at bounding box center [558, 178] width 732 height 151
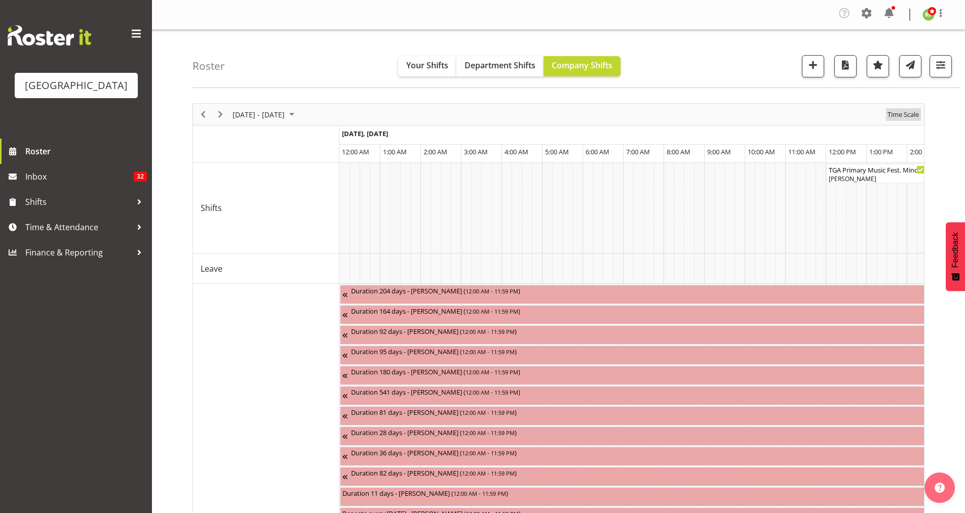
click at [906, 114] on span "Time Scale" at bounding box center [902, 114] width 33 height 13
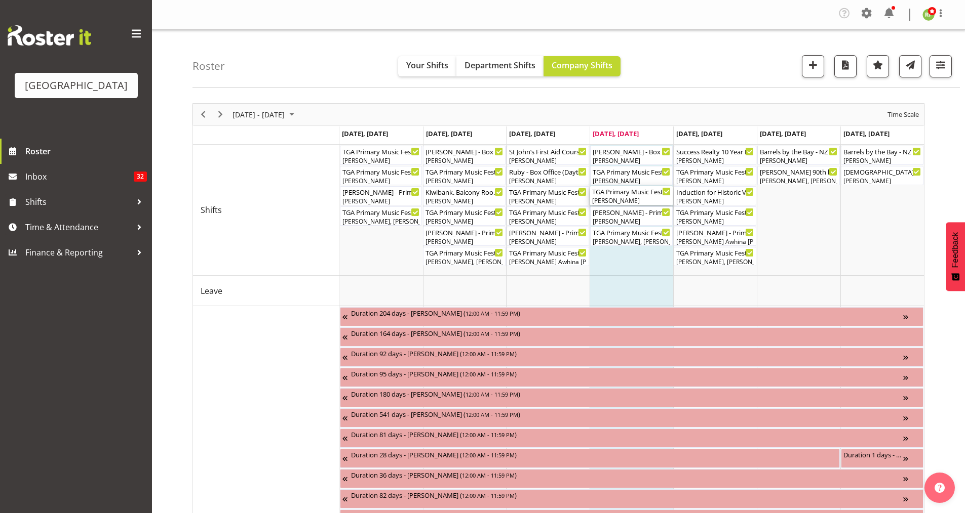
click at [625, 199] on div "[PERSON_NAME]" at bounding box center [631, 200] width 78 height 9
click at [0, 0] on div at bounding box center [0, 0] width 0 height 0
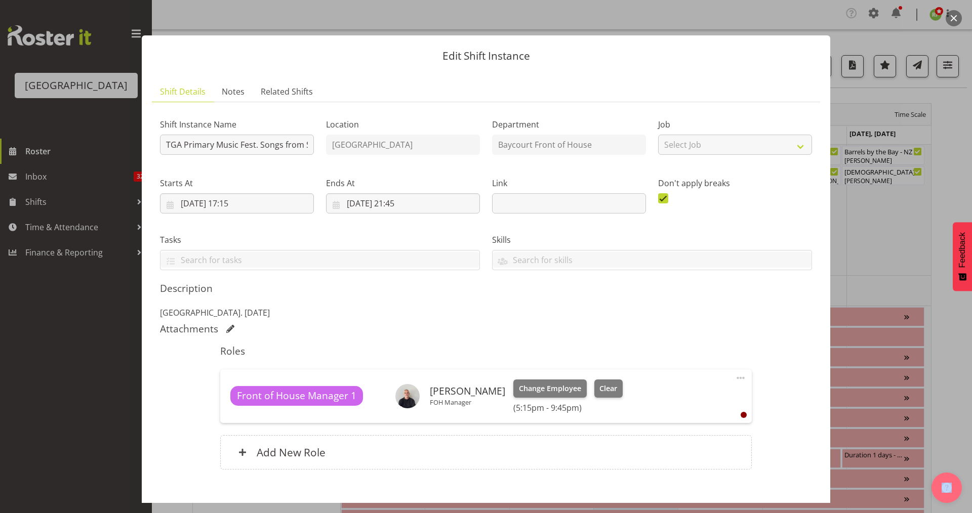
click at [949, 18] on button "button" at bounding box center [954, 18] width 16 height 16
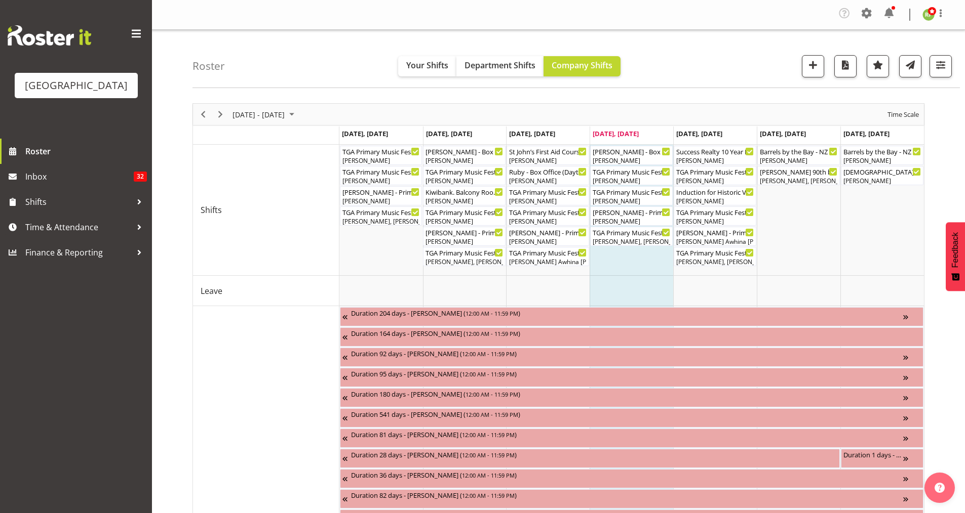
click at [707, 50] on div "Roster Your Shifts Department Shifts Company Shifts All Locations Clear Baycour…" at bounding box center [575, 59] width 767 height 58
